Goal: Task Accomplishment & Management: Manage account settings

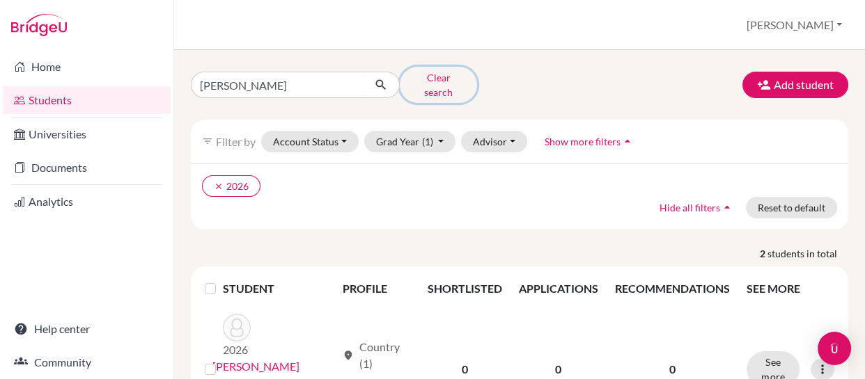
click at [425, 77] on button "Clear search" at bounding box center [438, 85] width 77 height 36
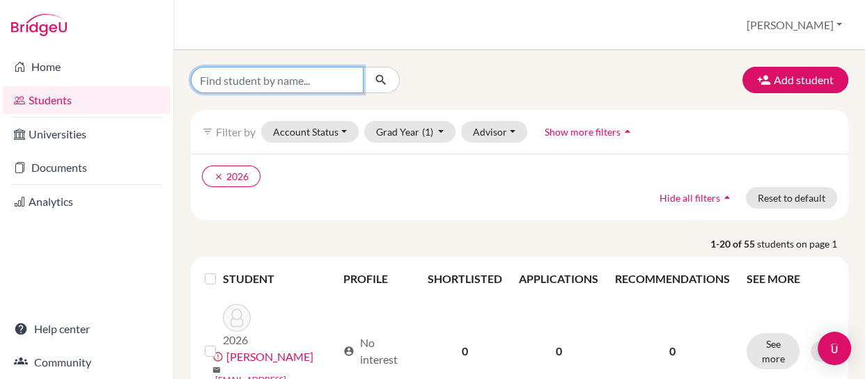
click at [316, 86] on input "Find student by name..." at bounding box center [277, 80] width 173 height 26
type input "tessari"
click button "submit" at bounding box center [381, 80] width 37 height 26
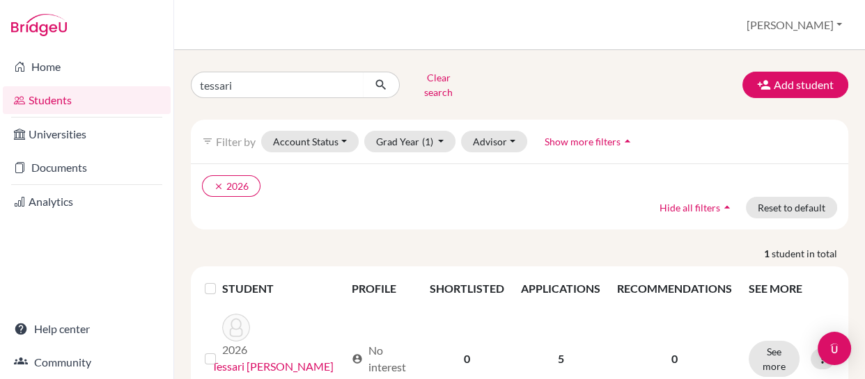
scroll to position [45, 0]
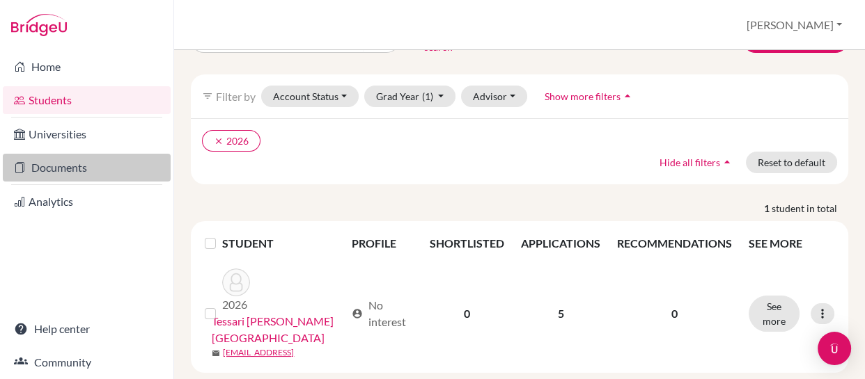
click at [52, 169] on link "Documents" at bounding box center [87, 168] width 168 height 28
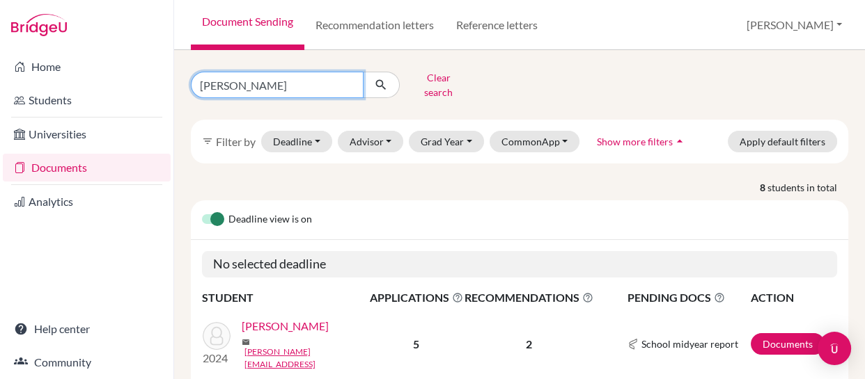
click at [278, 79] on input "[PERSON_NAME]" at bounding box center [277, 85] width 173 height 26
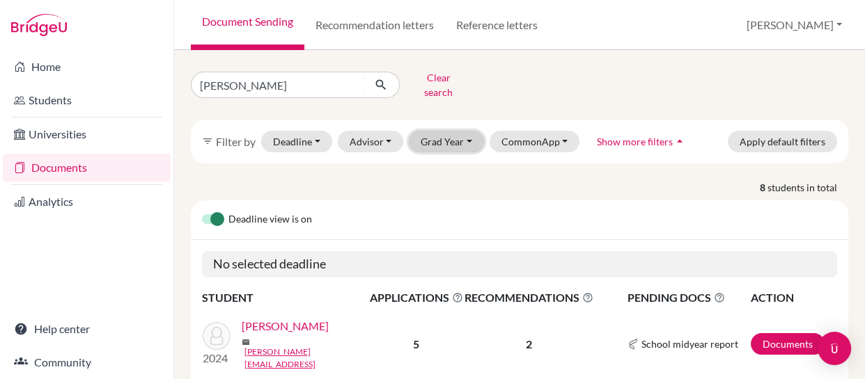
click at [462, 131] on button "Grad Year" at bounding box center [446, 142] width 75 height 22
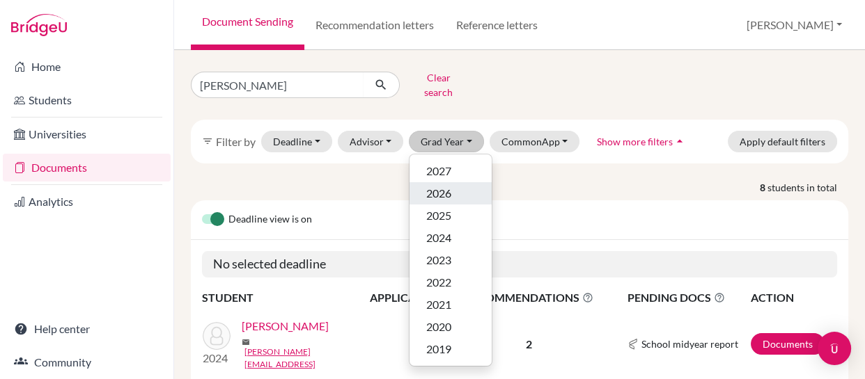
click at [436, 185] on span "2026" at bounding box center [438, 193] width 25 height 17
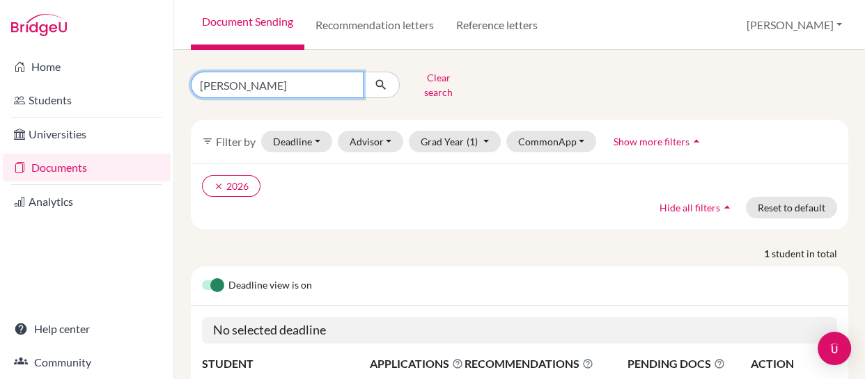
click at [273, 77] on input "lee" at bounding box center [277, 85] width 173 height 26
type input "l"
type input "vic"
click button "submit" at bounding box center [381, 85] width 37 height 26
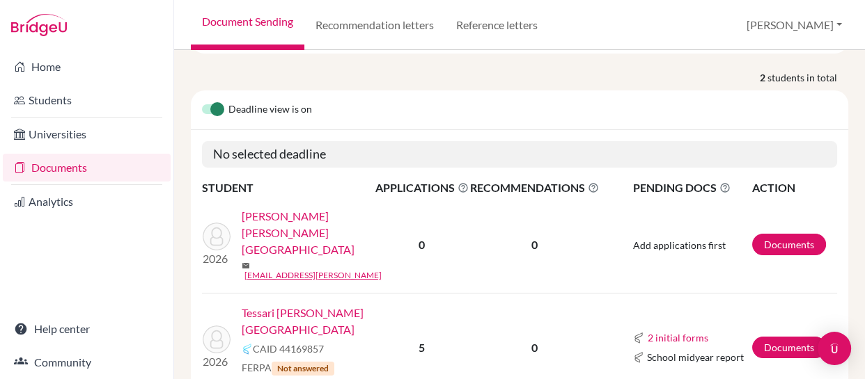
scroll to position [198, 0]
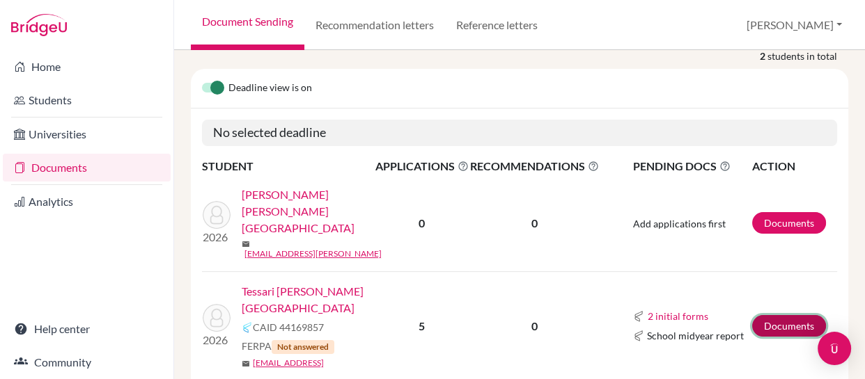
click at [771, 315] on link "Documents" at bounding box center [789, 326] width 74 height 22
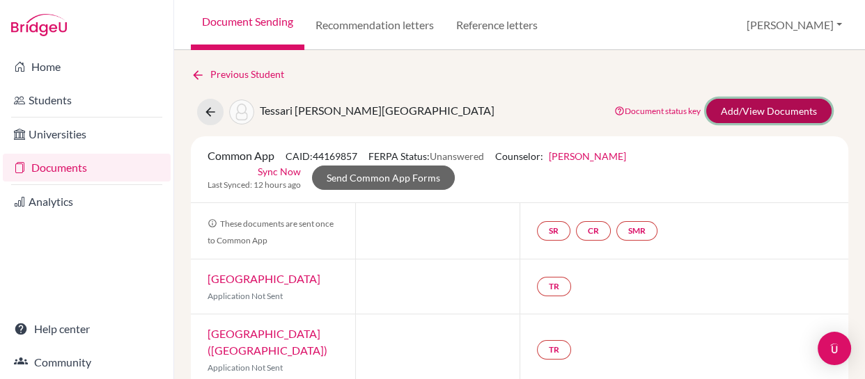
click at [727, 107] on link "Add/View Documents" at bounding box center [768, 111] width 125 height 24
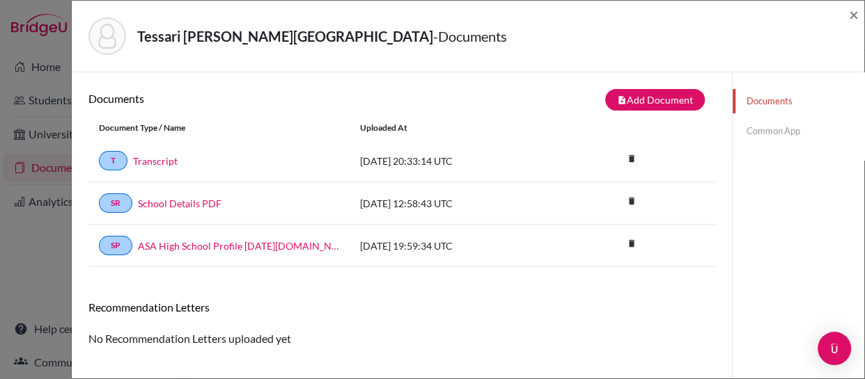
click at [751, 132] on link "Common App" at bounding box center [798, 131] width 132 height 24
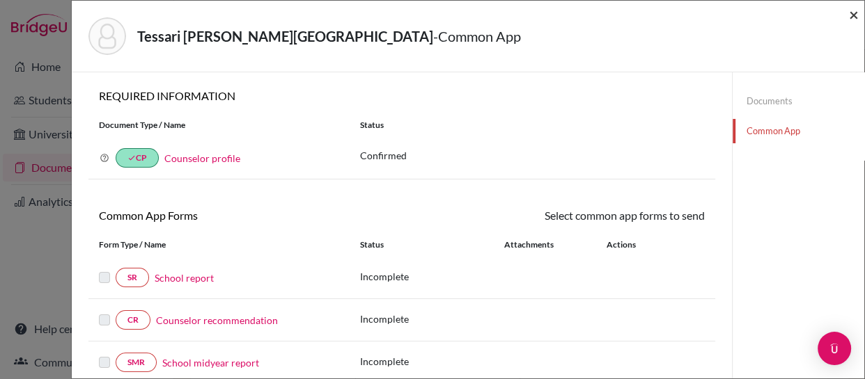
click at [852, 10] on span "×" at bounding box center [854, 14] width 10 height 20
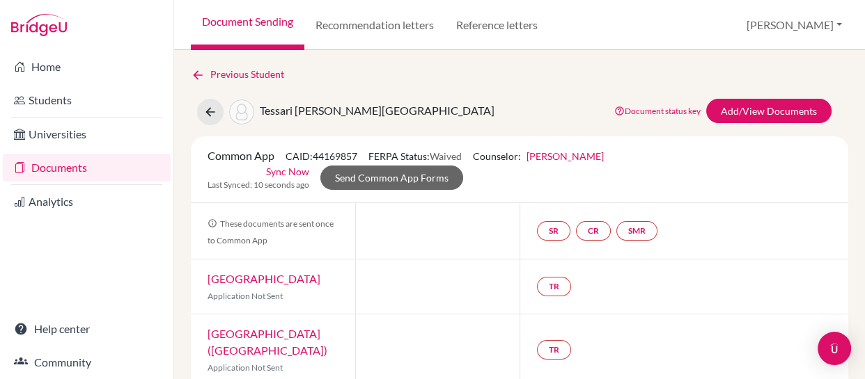
click at [51, 164] on link "Documents" at bounding box center [87, 168] width 168 height 28
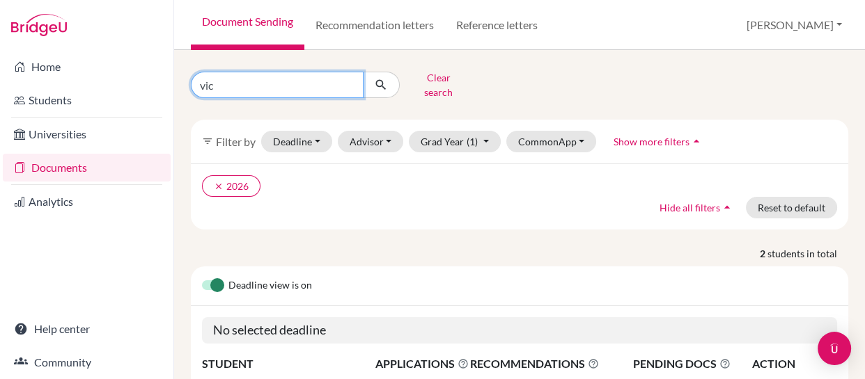
click at [329, 83] on input "vic" at bounding box center [277, 85] width 173 height 26
type input "v"
click at [329, 83] on input "v" at bounding box center [277, 85] width 173 height 26
type input "[PERSON_NAME]"
click button "submit" at bounding box center [381, 85] width 37 height 26
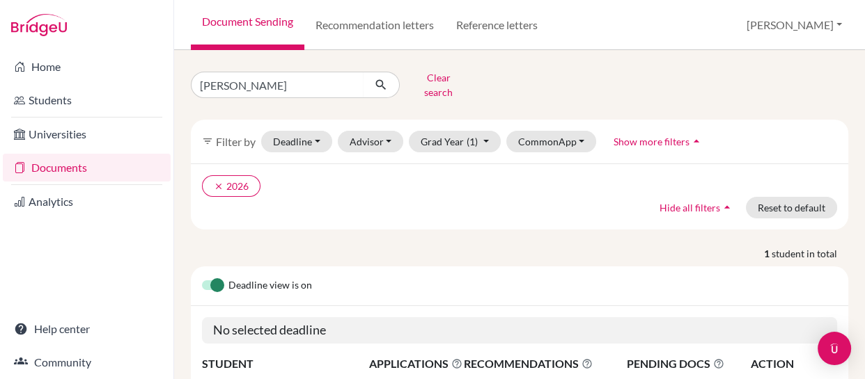
scroll to position [105, 0]
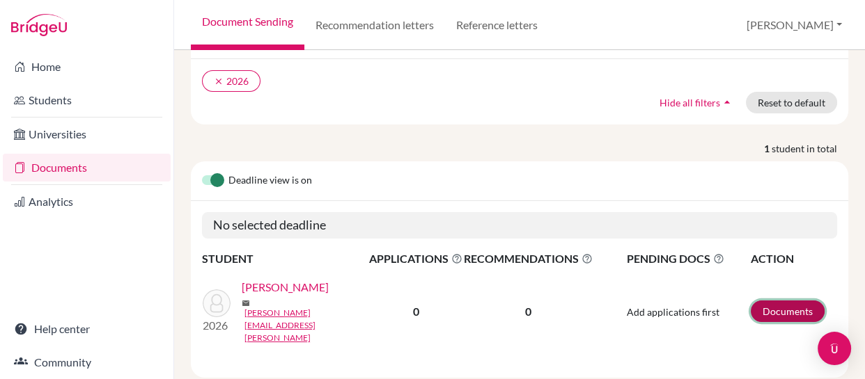
click at [764, 301] on link "Documents" at bounding box center [788, 312] width 74 height 22
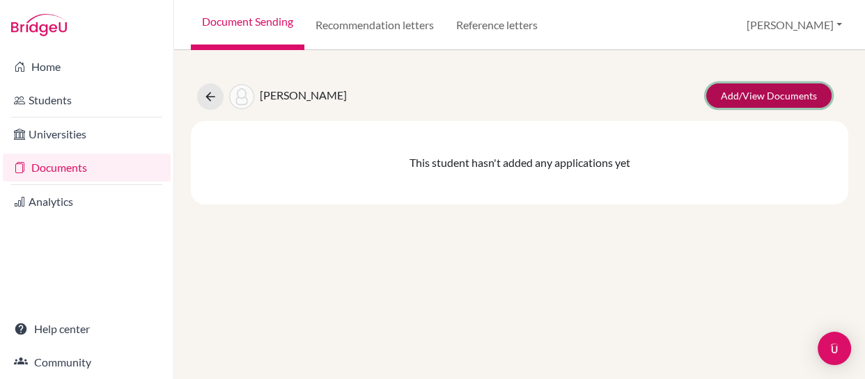
click at [766, 91] on link "Add/View Documents" at bounding box center [768, 96] width 125 height 24
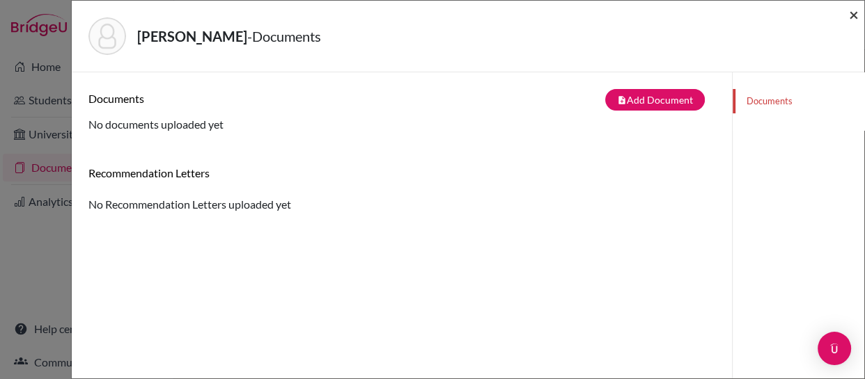
click at [857, 15] on span "×" at bounding box center [854, 14] width 10 height 20
